Goal: Information Seeking & Learning: Learn about a topic

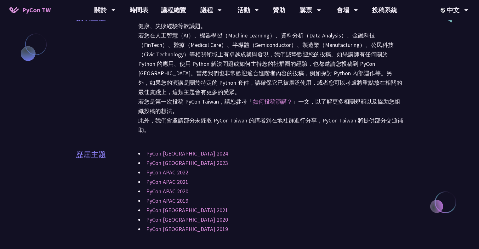
scroll to position [550, 0]
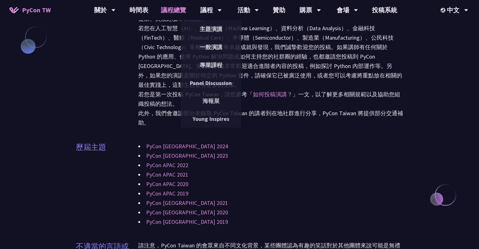
click at [179, 8] on link "議程總覽" at bounding box center [174, 10] width 38 height 20
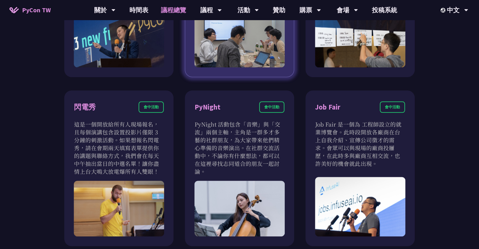
scroll to position [487, 0]
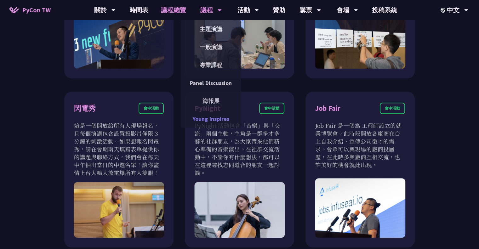
click at [223, 117] on link "Young Inspires" at bounding box center [211, 118] width 60 height 15
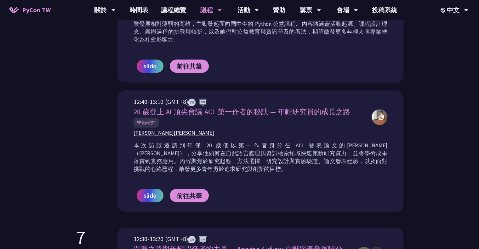
scroll to position [293, 0]
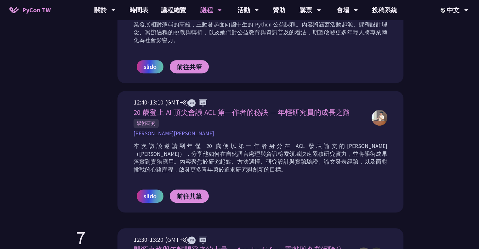
click at [162, 133] on span "許新翎 Justin Hsu" at bounding box center [174, 134] width 81 height 8
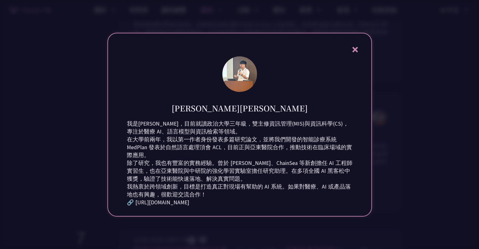
click at [162, 207] on div "🔗 https://linkedin.com/in/justinhsu101999" at bounding box center [239, 203] width 225 height 8
click at [142, 207] on div "🔗 https://linkedin.com/in/justinhsu101999" at bounding box center [239, 203] width 225 height 8
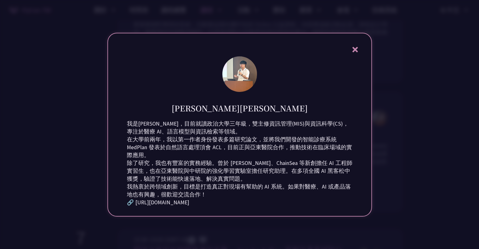
click at [212, 207] on div "🔗 https://linkedin.com/in/justinhsu101999" at bounding box center [239, 203] width 225 height 8
click at [357, 46] on icon at bounding box center [355, 50] width 8 height 8
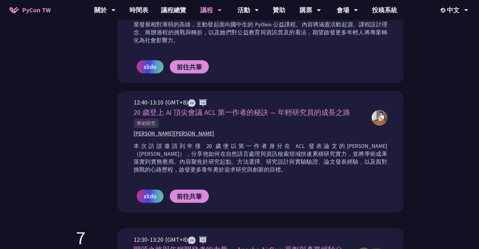
scroll to position [252, 0]
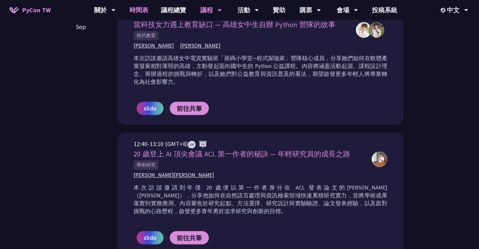
click at [136, 8] on link "時間表" at bounding box center [138, 10] width 31 height 20
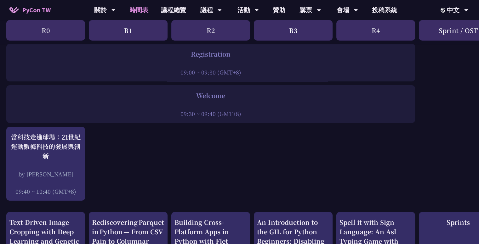
scroll to position [84, 190]
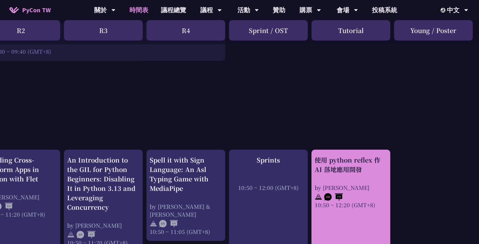
click at [341, 163] on div "使用 python reflex 作 AI 落地應用開發" at bounding box center [351, 165] width 72 height 19
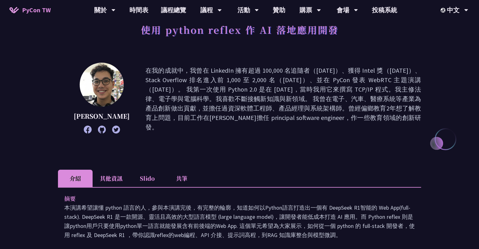
scroll to position [47, 0]
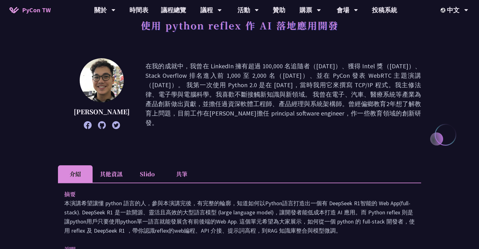
click at [257, 68] on p "在我的成就中，我曾在 LinkedIn 擁有超過 100,000 名追隨者（2017 年）、獲得 Intel 獎（2018 年）、Stack Overflow…" at bounding box center [283, 94] width 276 height 66
click at [98, 125] on icon at bounding box center [102, 125] width 8 height 8
click at [105, 123] on div at bounding box center [102, 125] width 56 height 8
click at [112, 124] on icon at bounding box center [116, 125] width 8 height 8
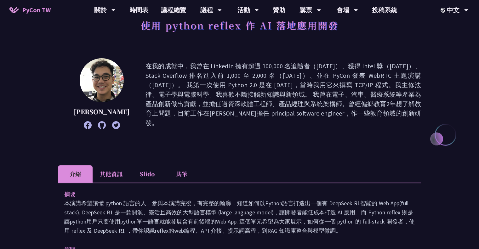
scroll to position [130, 0]
